Goal: Task Accomplishment & Management: Use online tool/utility

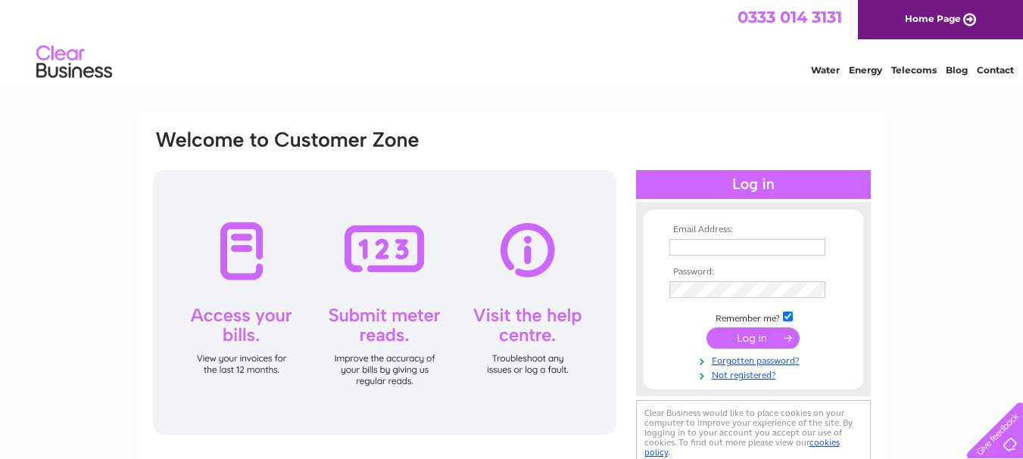
click at [702, 248] on input "text" at bounding box center [747, 247] width 156 height 17
type input "sheernessmobility@gmail.com"
click at [761, 335] on input "submit" at bounding box center [752, 338] width 93 height 21
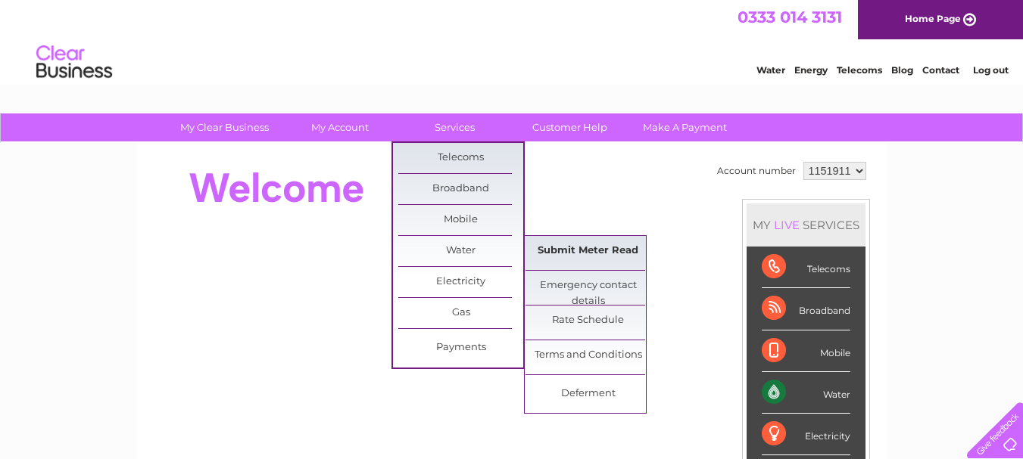
click at [548, 248] on link "Submit Meter Read" at bounding box center [587, 251] width 125 height 30
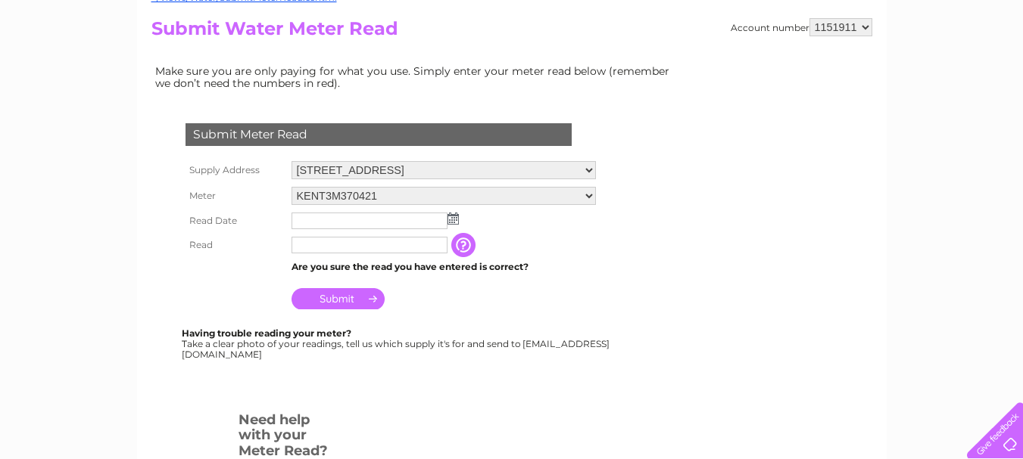
scroll to position [227, 0]
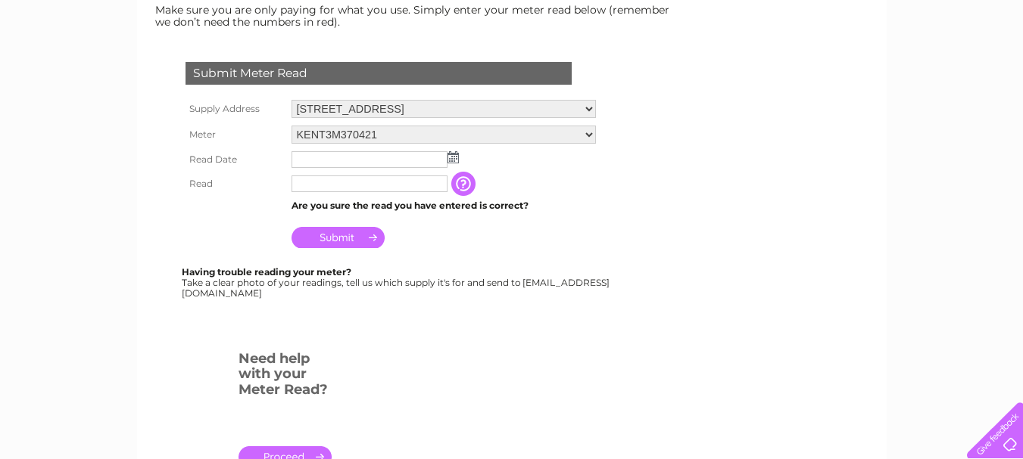
click at [313, 161] on input "text" at bounding box center [369, 159] width 156 height 17
click at [452, 158] on img at bounding box center [452, 157] width 11 height 12
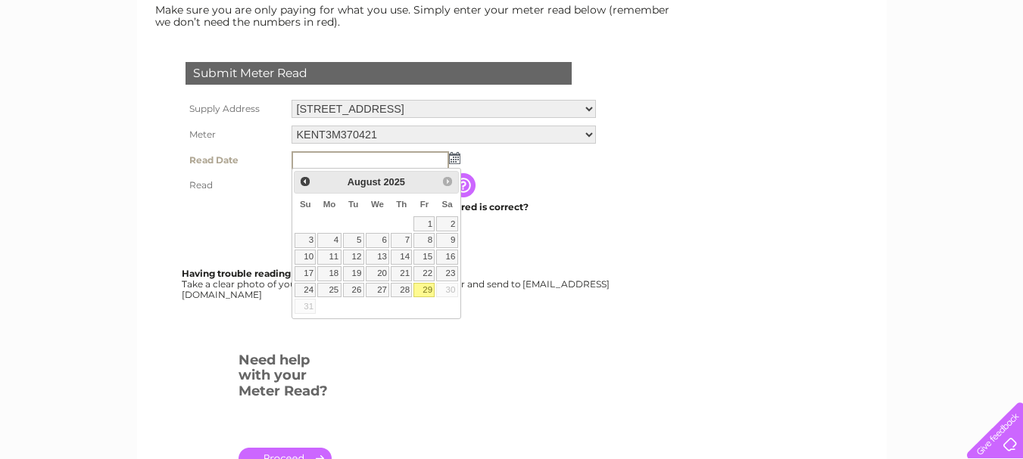
click at [427, 290] on link "29" at bounding box center [423, 290] width 21 height 15
type input "2025/08/29"
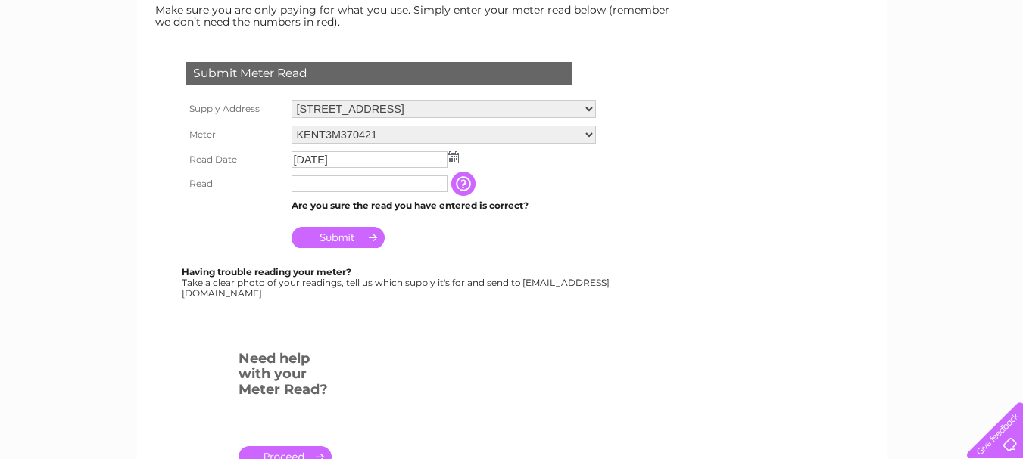
click at [330, 188] on input "text" at bounding box center [369, 184] width 156 height 17
type input "01420"
click at [344, 235] on input "Submit" at bounding box center [337, 237] width 93 height 21
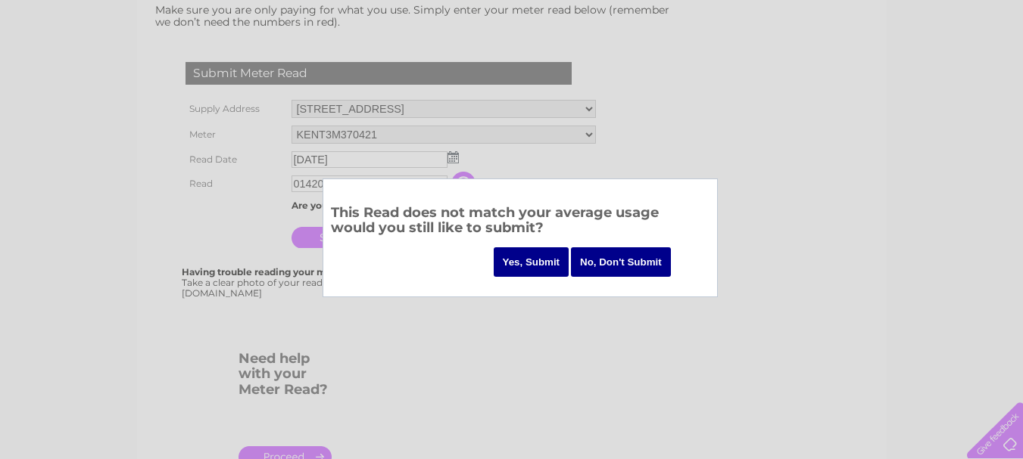
click at [506, 269] on input "Yes, Submit" at bounding box center [531, 263] width 76 height 30
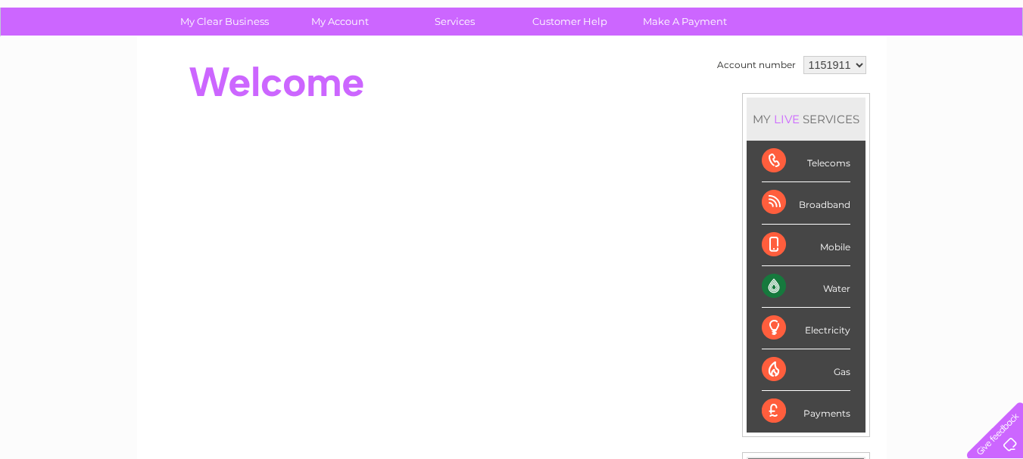
scroll to position [76, 0]
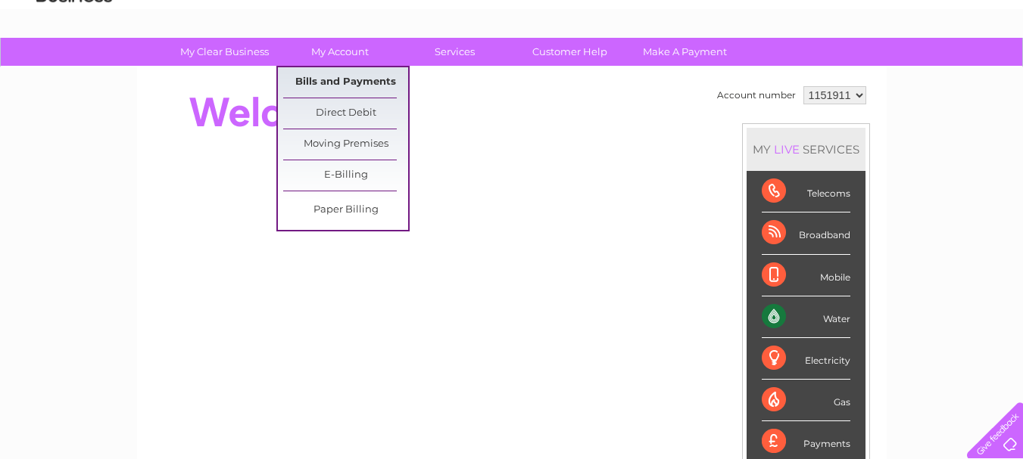
click at [344, 76] on link "Bills and Payments" at bounding box center [345, 82] width 125 height 30
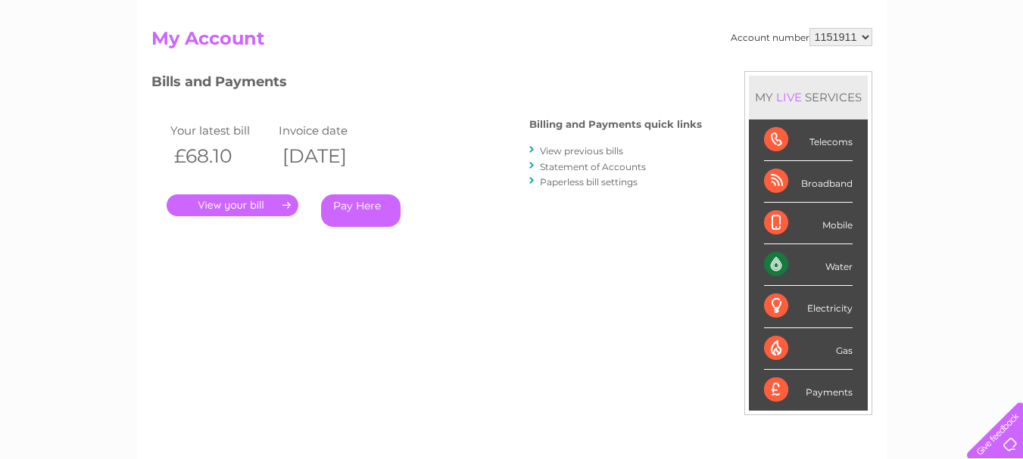
scroll to position [151, 0]
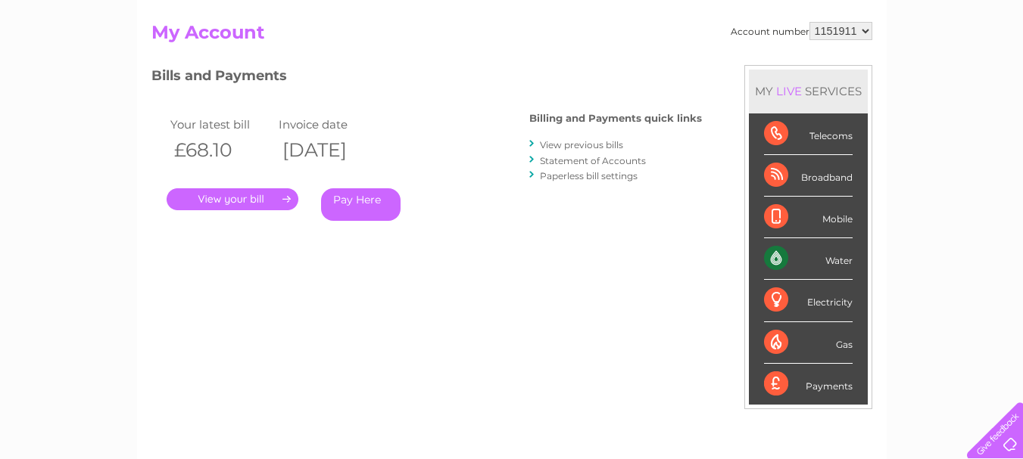
click at [281, 201] on link "." at bounding box center [233, 199] width 132 height 22
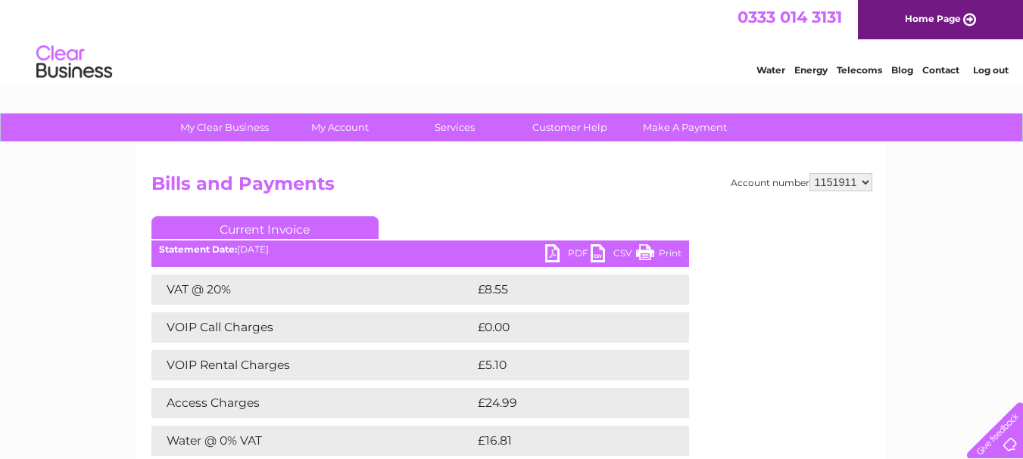
click at [551, 250] on link "PDF" at bounding box center [567, 255] width 45 height 22
click at [549, 250] on link "PDF" at bounding box center [567, 255] width 45 height 22
